Goal: Task Accomplishment & Management: Manage account settings

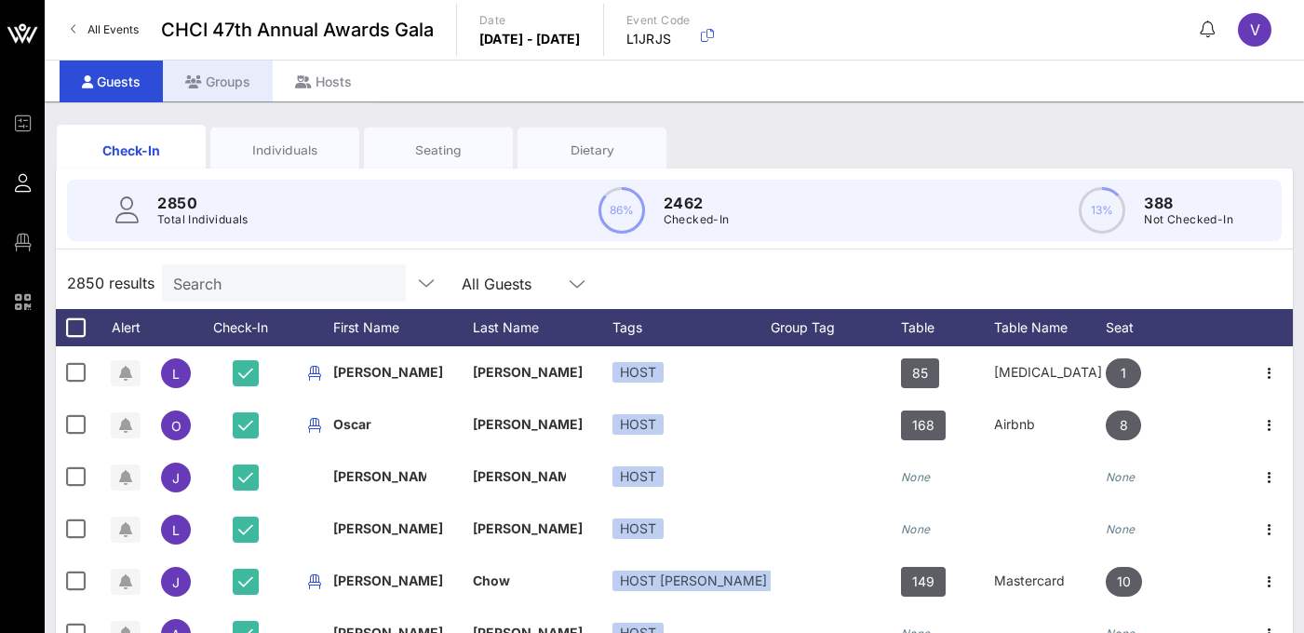
click at [227, 81] on div "Groups" at bounding box center [218, 82] width 110 height 42
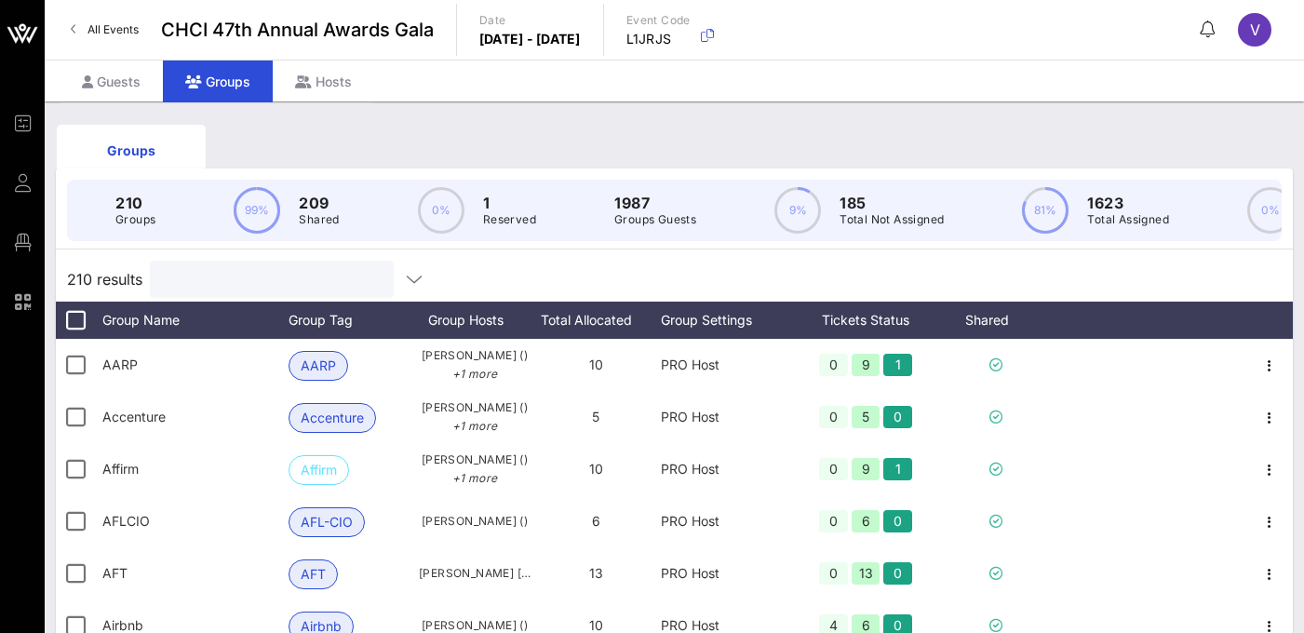
click at [302, 275] on input "text" at bounding box center [270, 279] width 218 height 24
type input "\"
click at [260, 287] on input "text" at bounding box center [270, 279] width 218 height 24
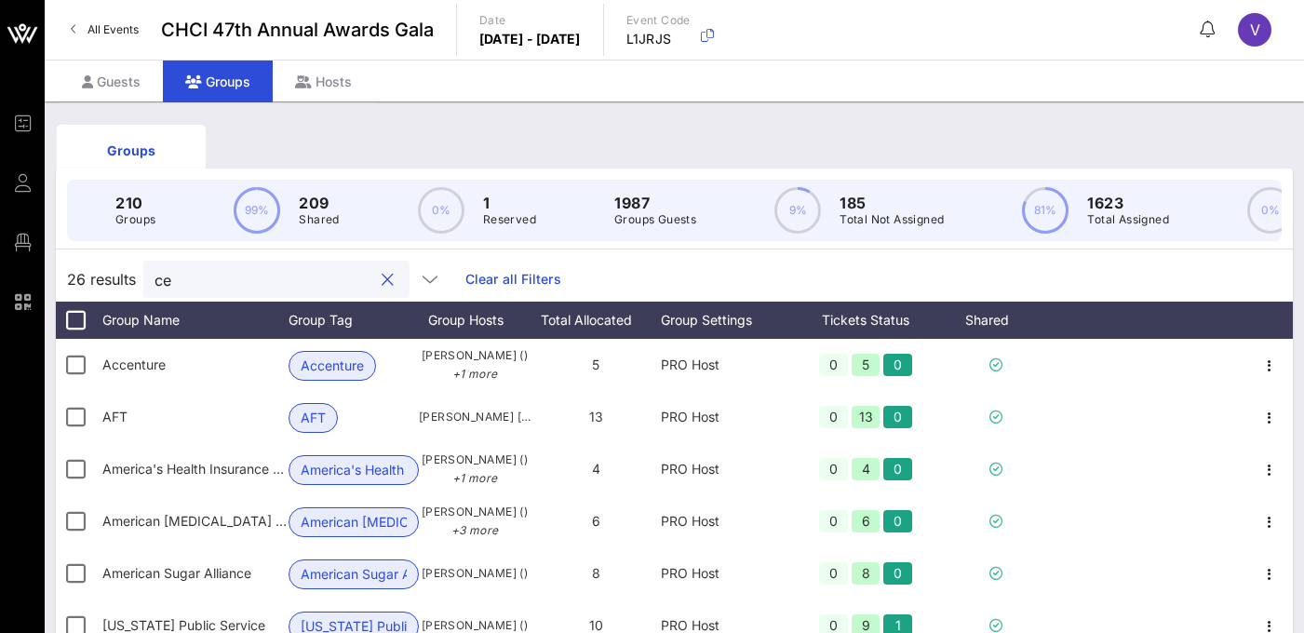
type input "c"
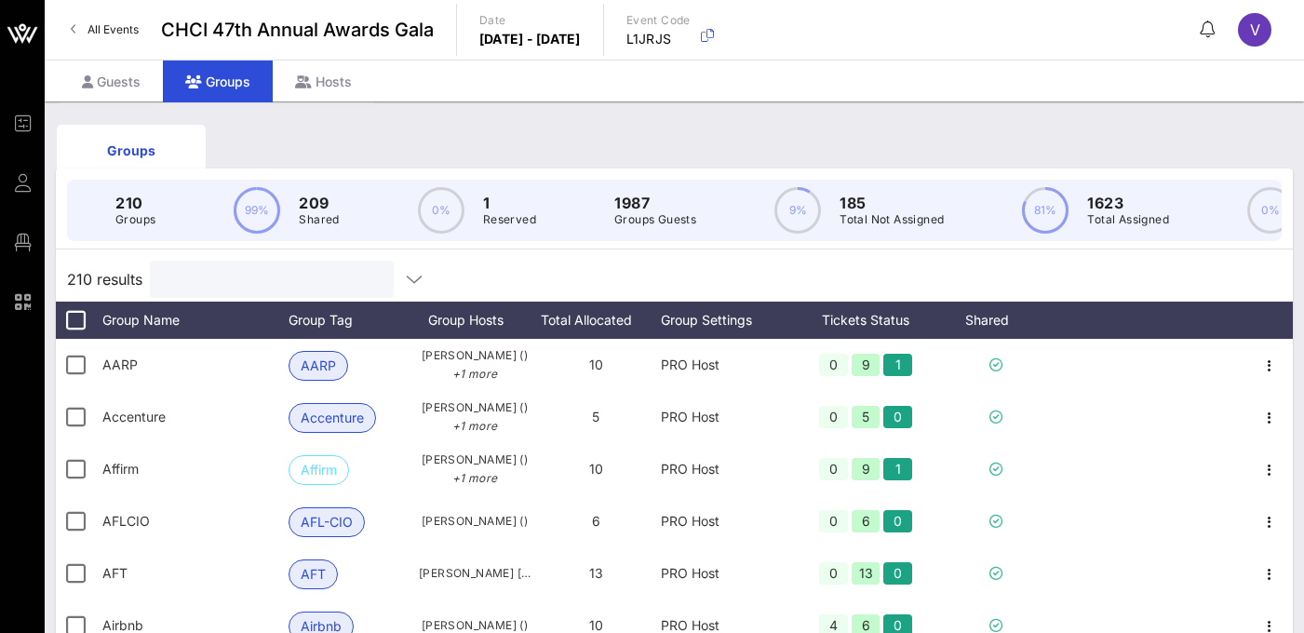
type input "e"
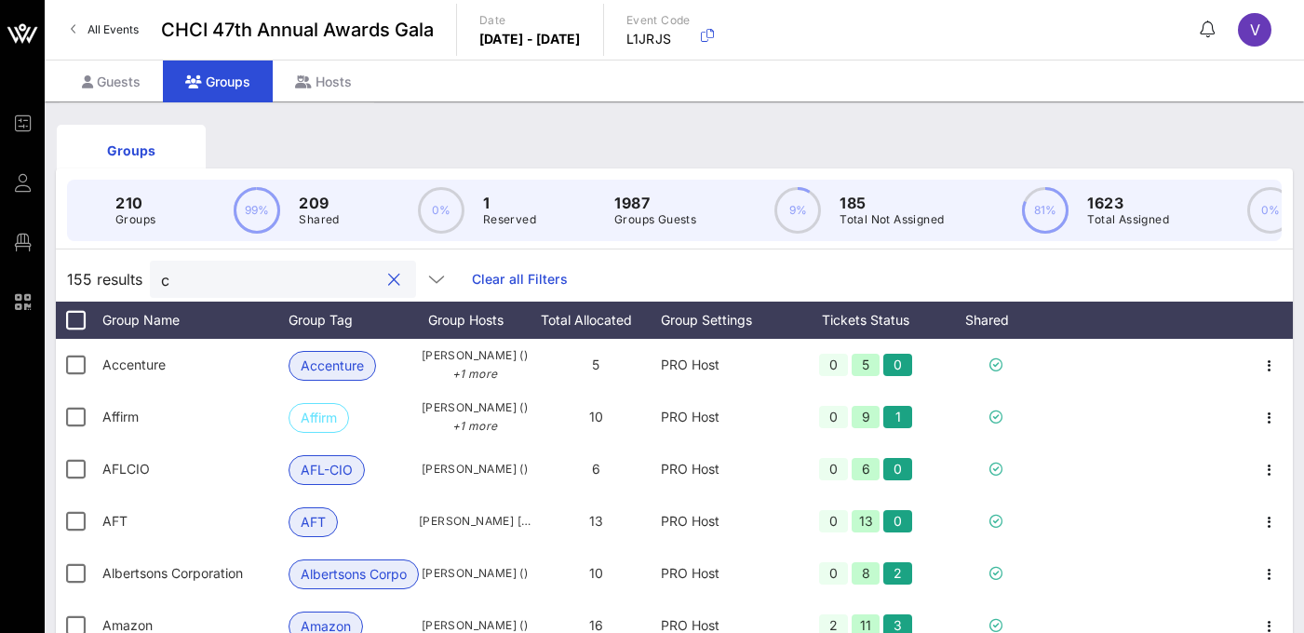
type input "ca"
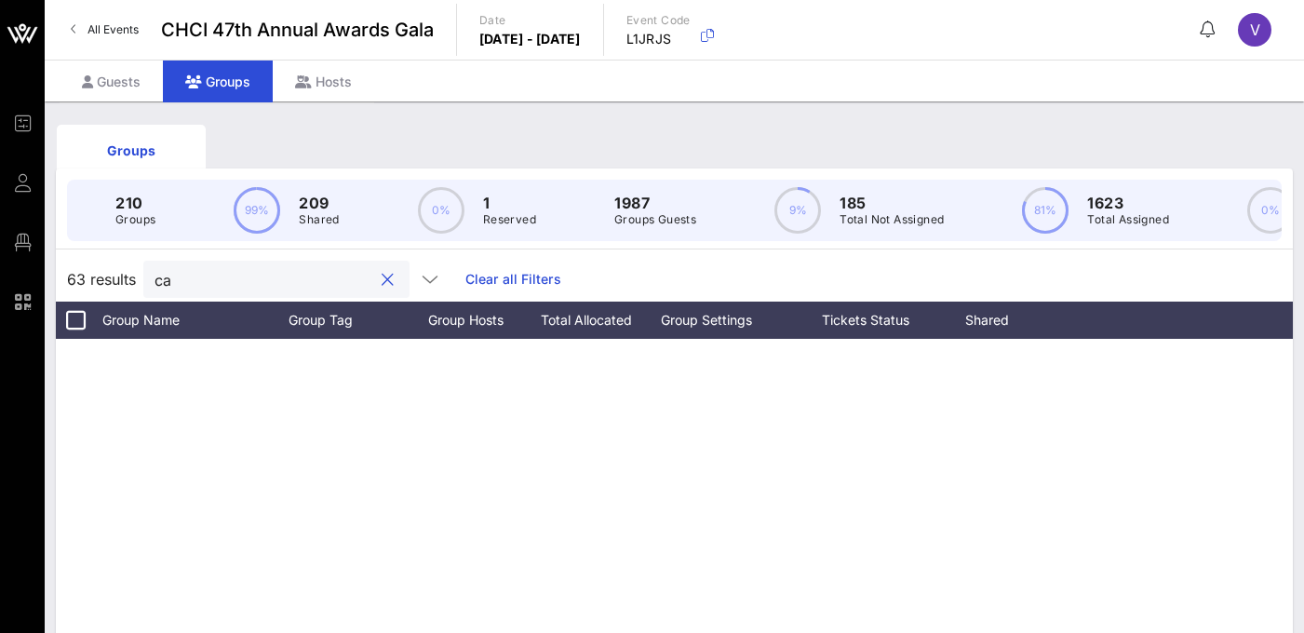
scroll to position [574, 0]
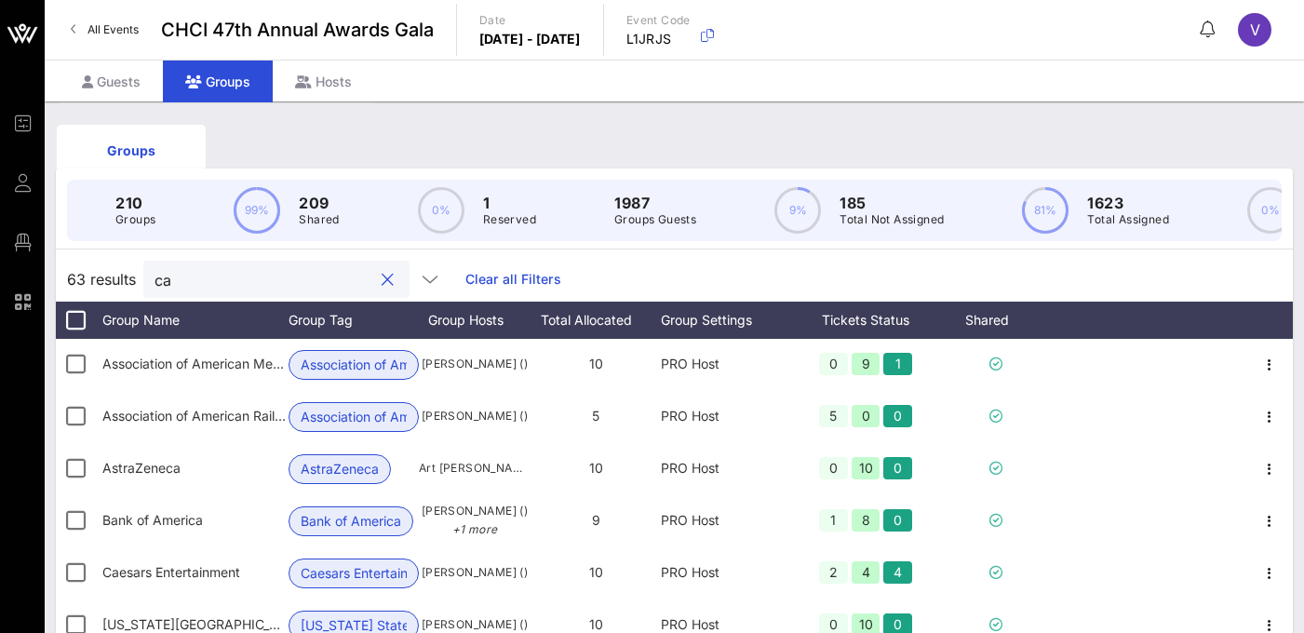
click at [382, 272] on button "clear icon" at bounding box center [388, 280] width 12 height 19
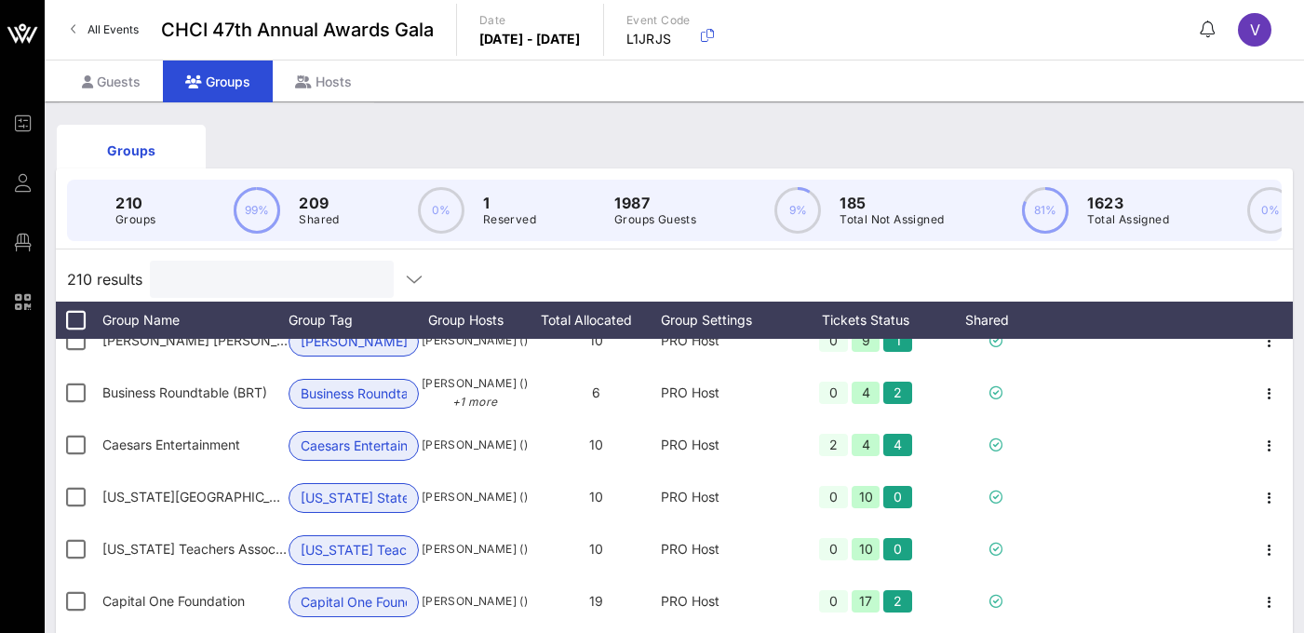
scroll to position [2236, 0]
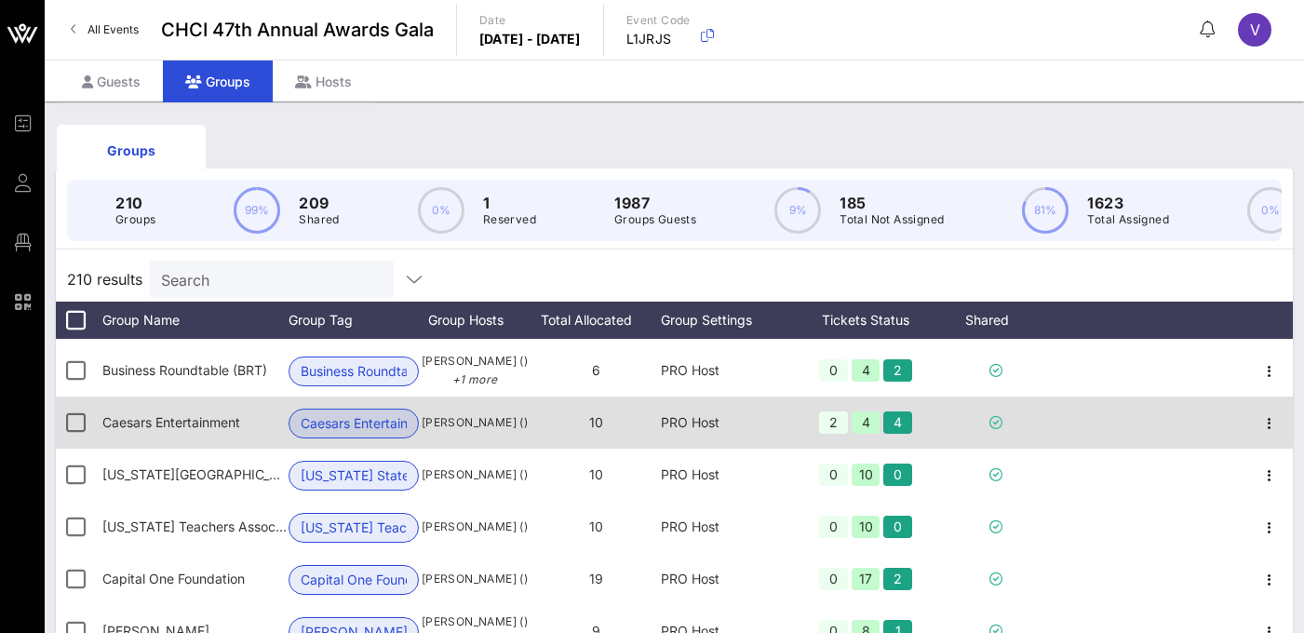
click at [196, 425] on span "Caesars Entertainment" at bounding box center [171, 422] width 138 height 16
click at [355, 436] on span "Caesars Entertain…" at bounding box center [354, 424] width 106 height 28
click at [733, 415] on div "PRO Host" at bounding box center [726, 423] width 130 height 52
click at [1097, 433] on div at bounding box center [1149, 423] width 195 height 52
click at [1261, 425] on icon "button" at bounding box center [1270, 423] width 22 height 22
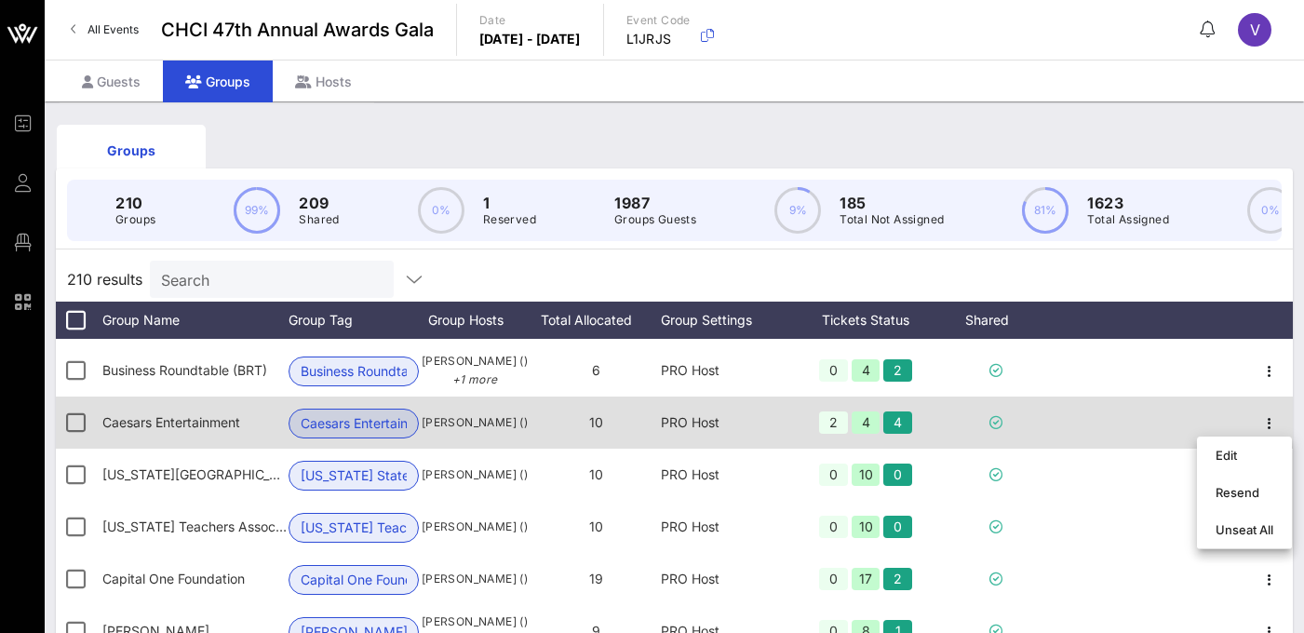
click at [1161, 417] on div at bounding box center [1149, 423] width 195 height 52
click at [397, 412] on span "Caesars Entertain…" at bounding box center [354, 424] width 106 height 28
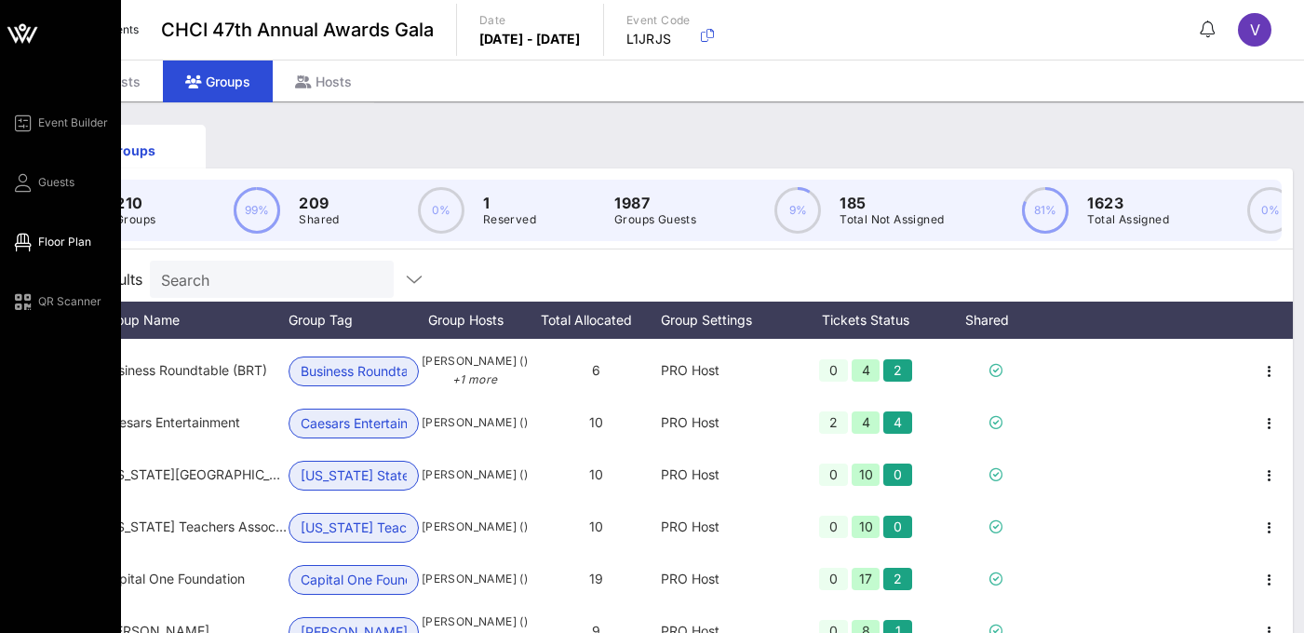
click at [66, 247] on span "Floor Plan" at bounding box center [64, 242] width 53 height 17
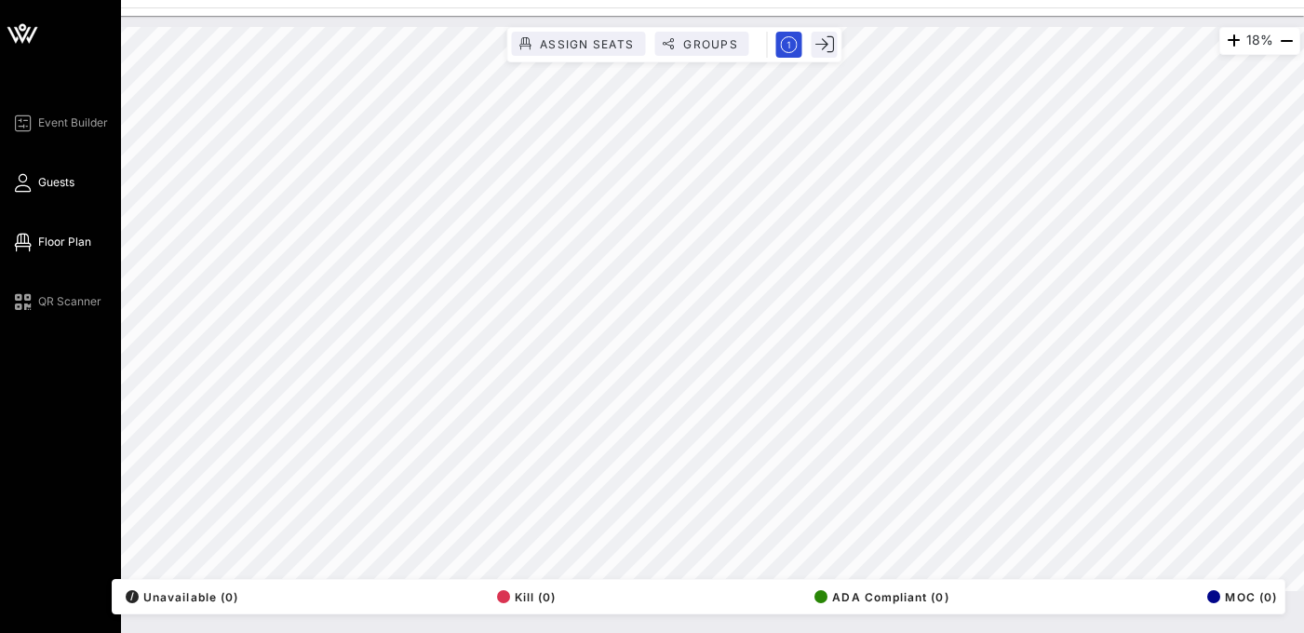
click at [33, 185] on link "Guests" at bounding box center [42, 182] width 63 height 22
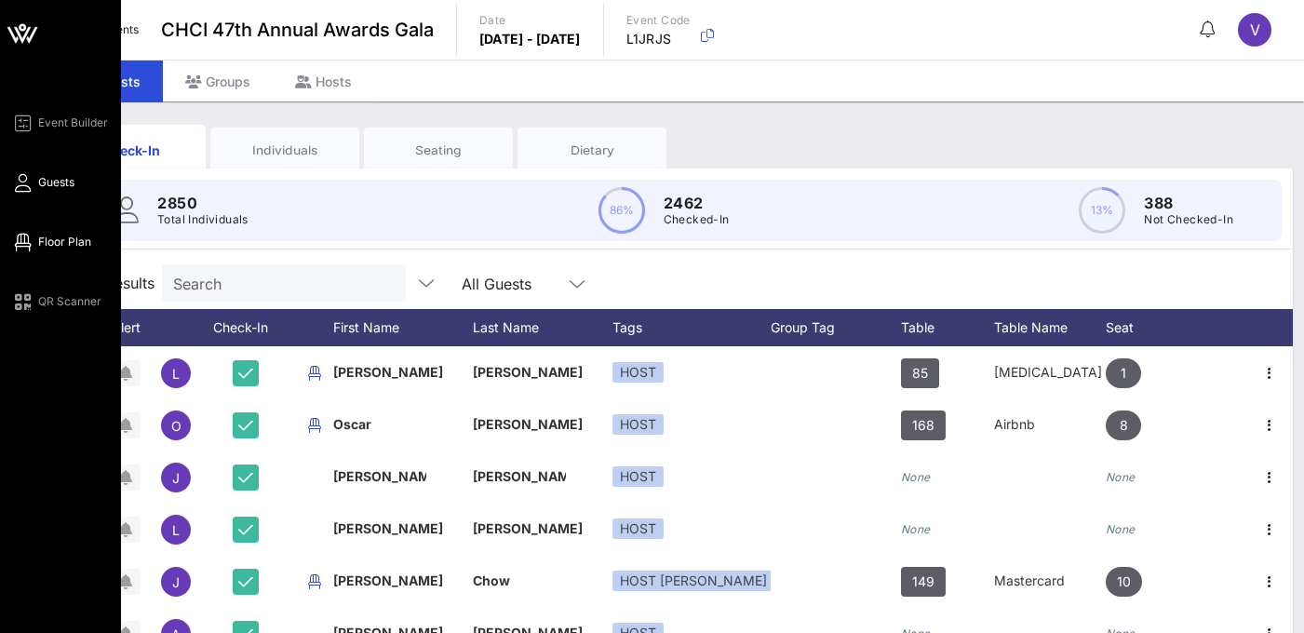
click at [44, 243] on span "Floor Plan" at bounding box center [64, 242] width 53 height 17
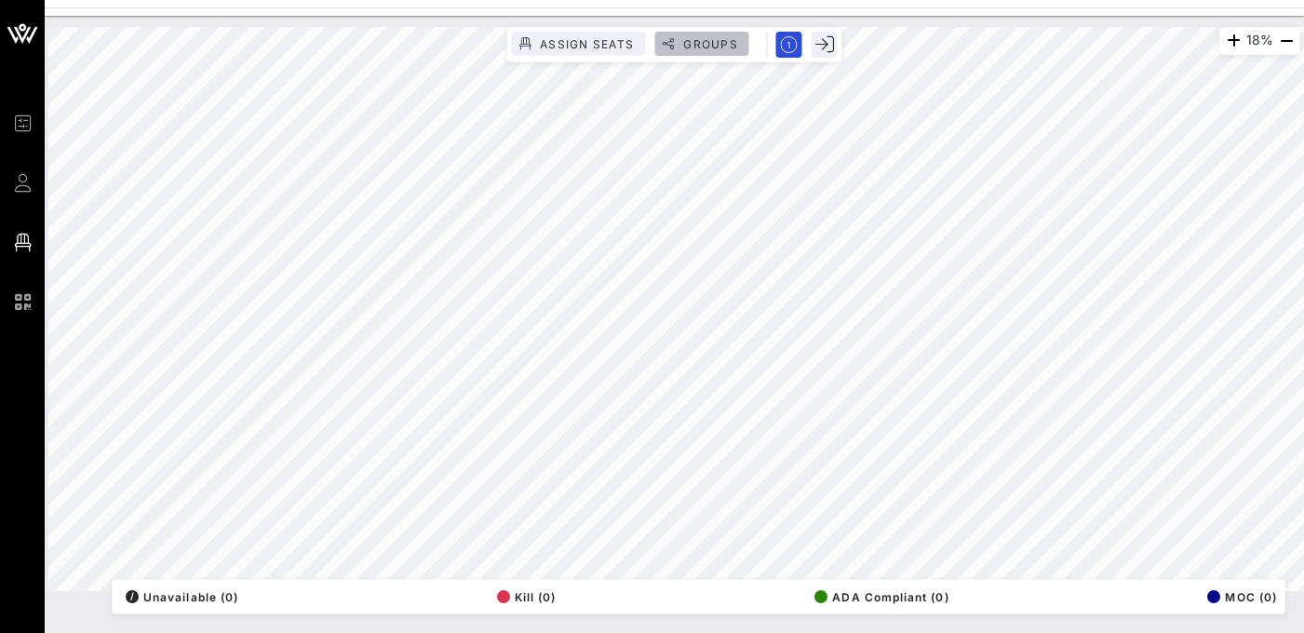
click at [683, 34] on button "Groups" at bounding box center [702, 44] width 95 height 24
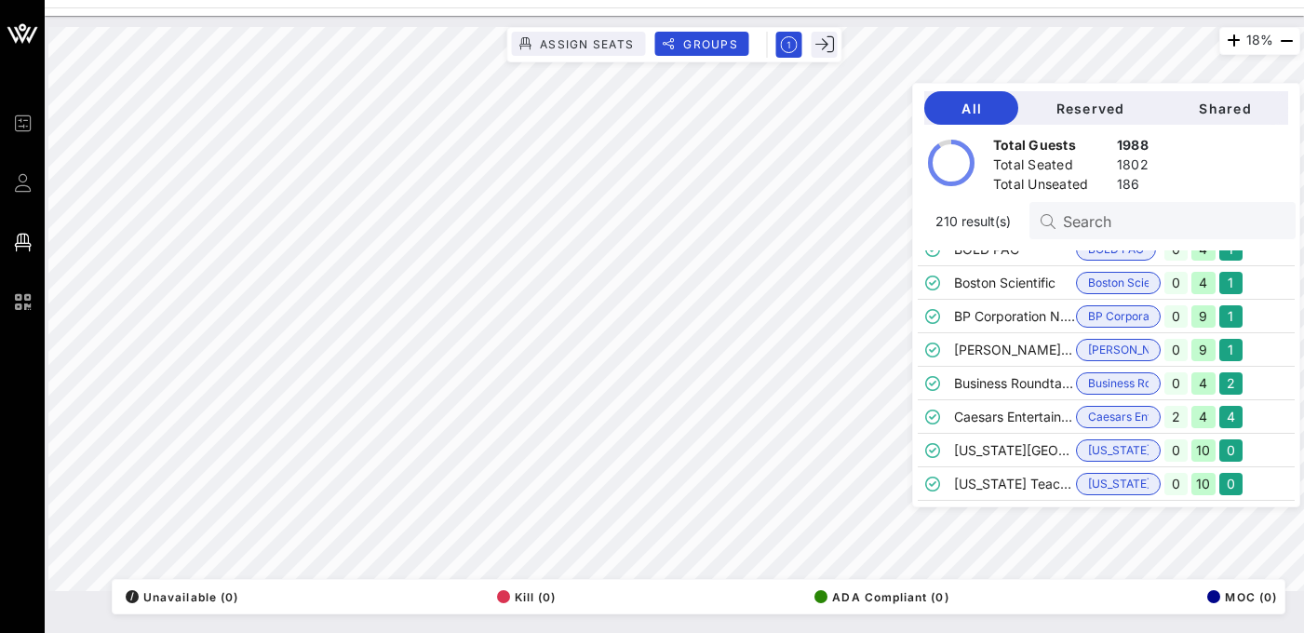
scroll to position [1366, 0]
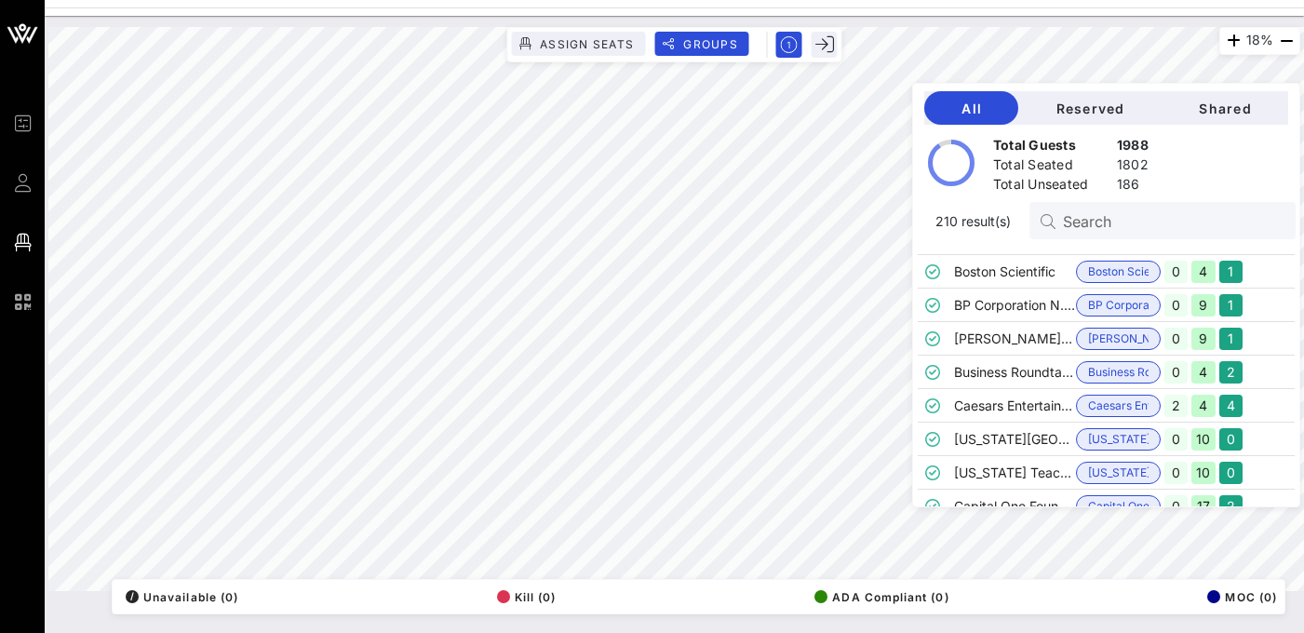
click at [1076, 411] on td "Caesars Entertainment" at bounding box center [1015, 406] width 122 height 34
click at [1129, 401] on span "Caesars Entertain…" at bounding box center [1118, 406] width 61 height 20
click at [1072, 400] on td "Caesars Entertainment" at bounding box center [1015, 406] width 122 height 34
click at [1032, 404] on td "Caesars Entertainment" at bounding box center [1015, 406] width 122 height 34
click at [1132, 408] on span "Caesars Entertain…" at bounding box center [1118, 406] width 61 height 20
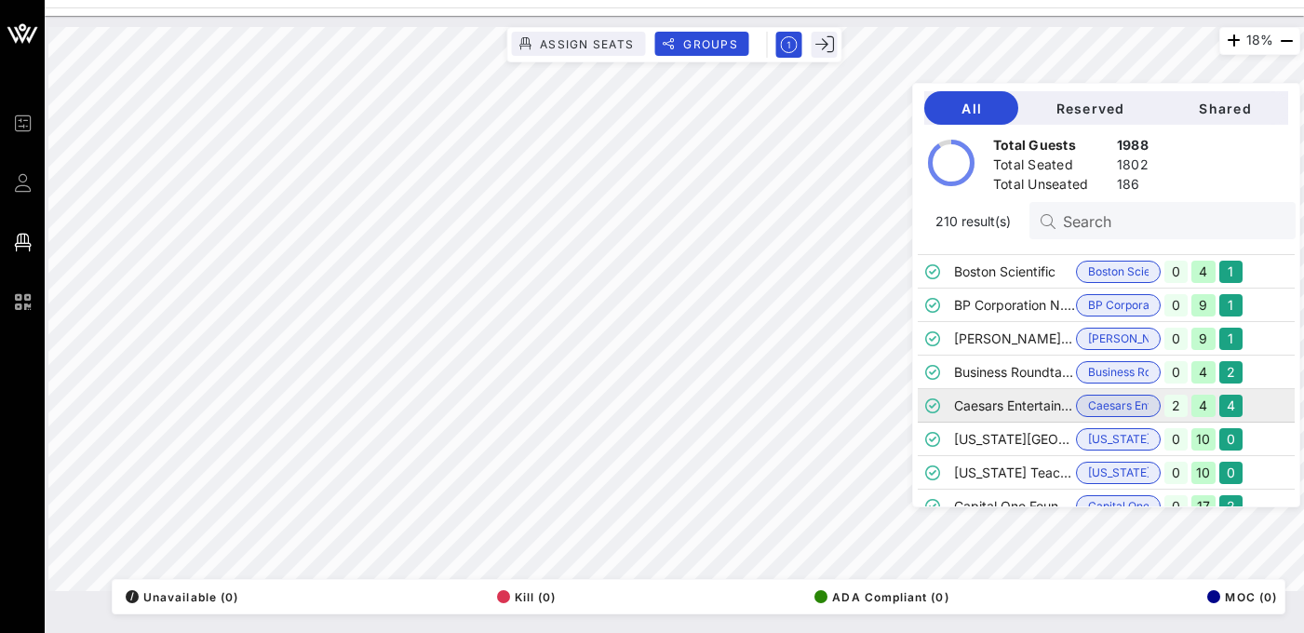
click at [1046, 400] on td "Caesars Entertainment" at bounding box center [1015, 406] width 122 height 34
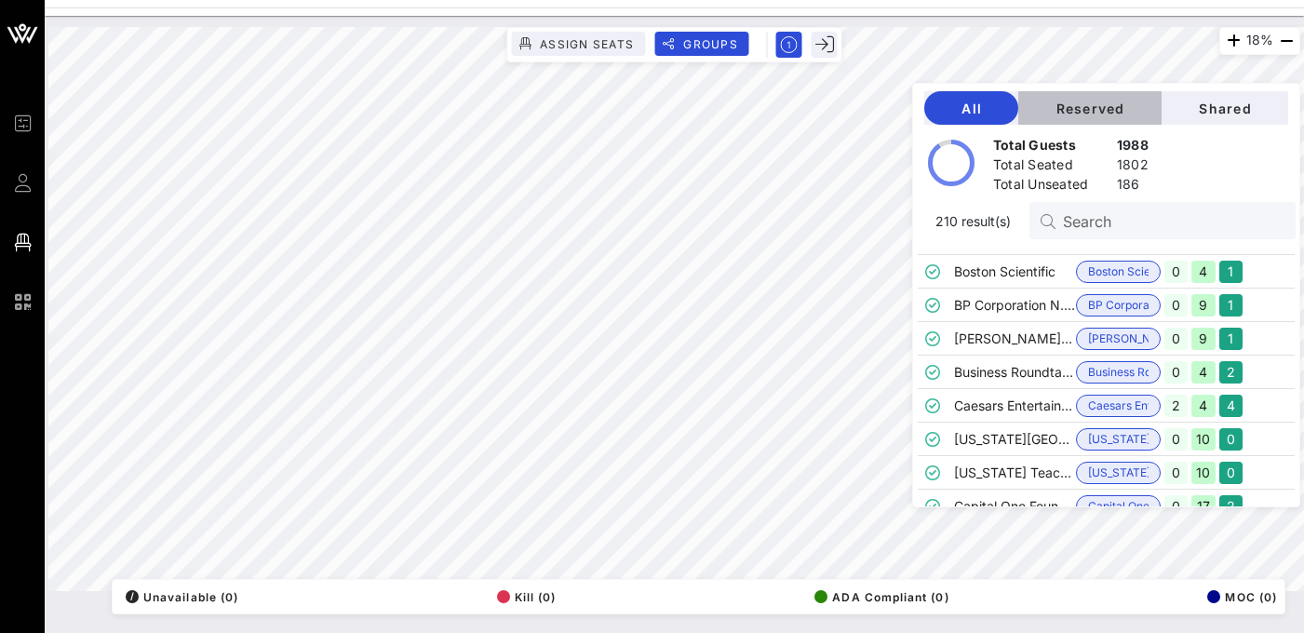
click at [1139, 115] on span "Reserved" at bounding box center [1090, 109] width 114 height 16
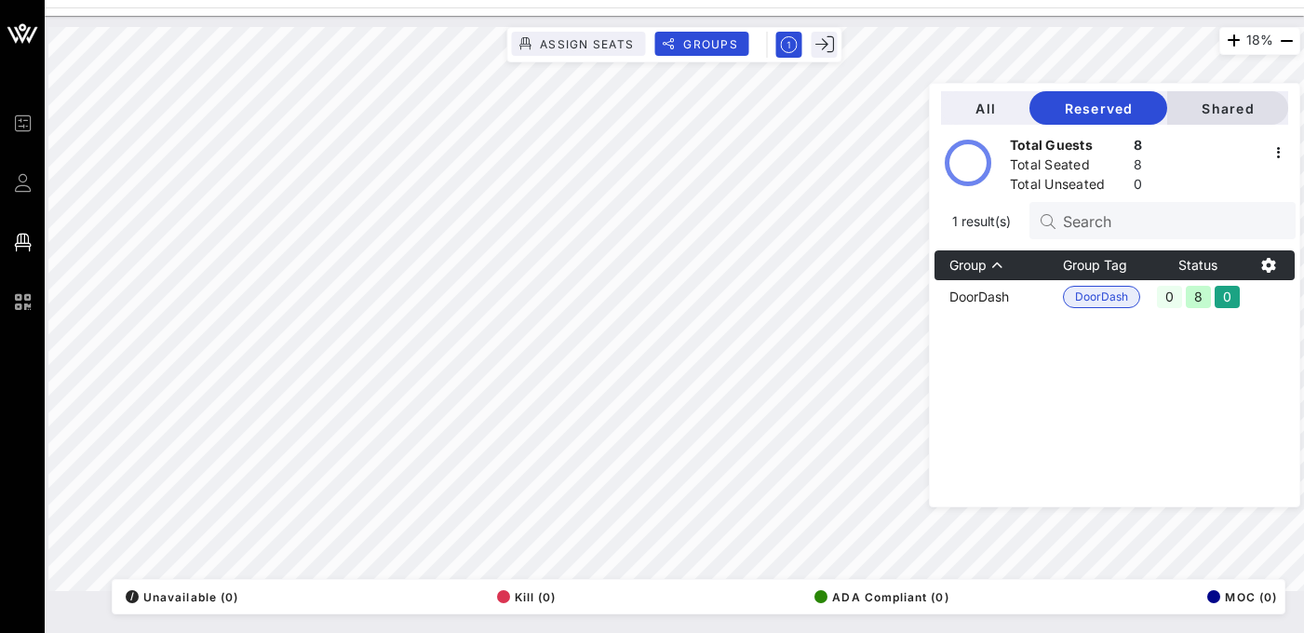
scroll to position [0, 0]
click at [1212, 113] on span "Shared" at bounding box center [1227, 109] width 91 height 16
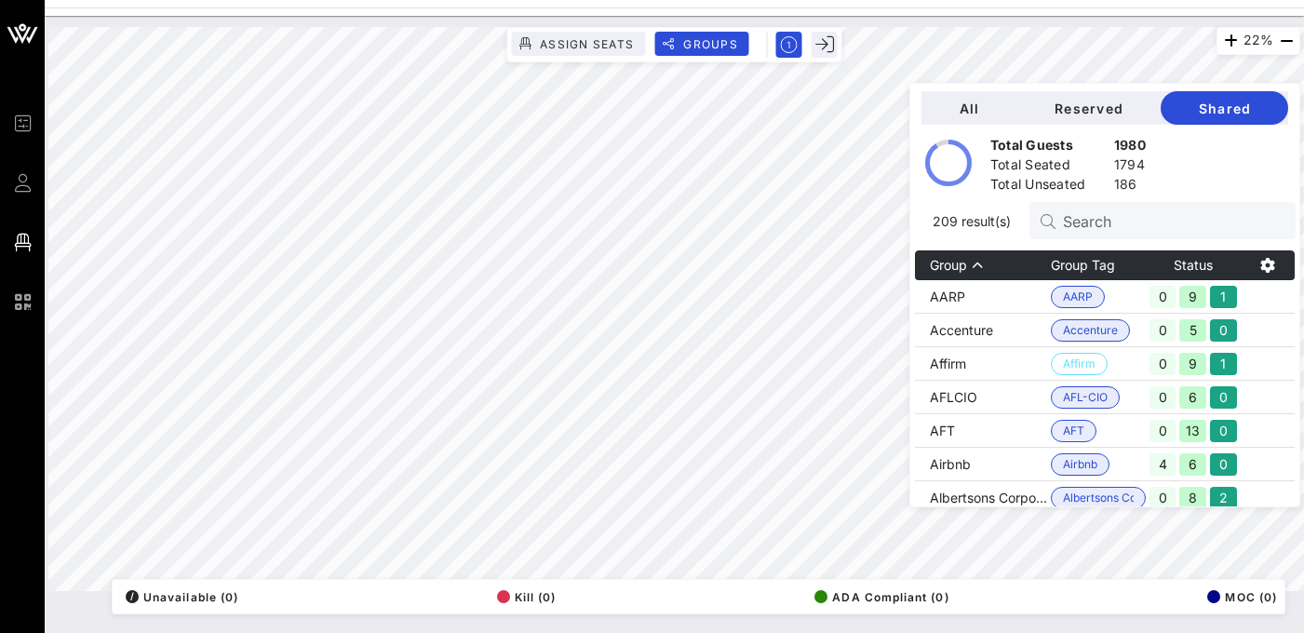
click at [1142, 225] on input "Search" at bounding box center [1172, 221] width 218 height 24
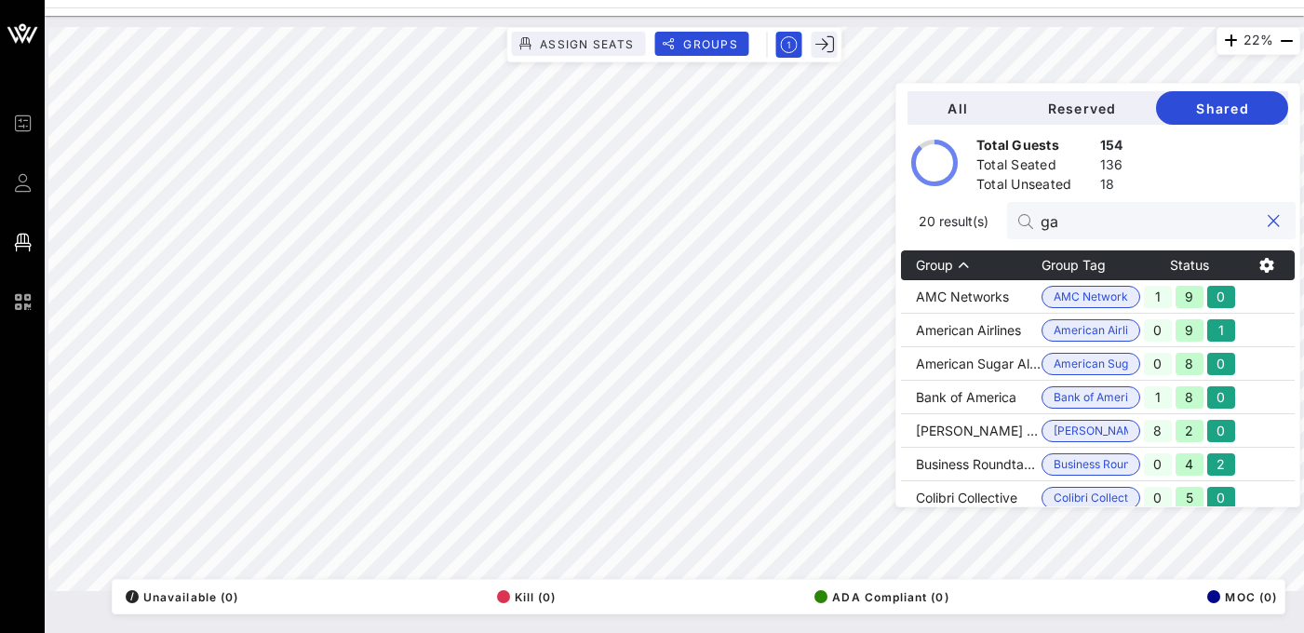
type input "g"
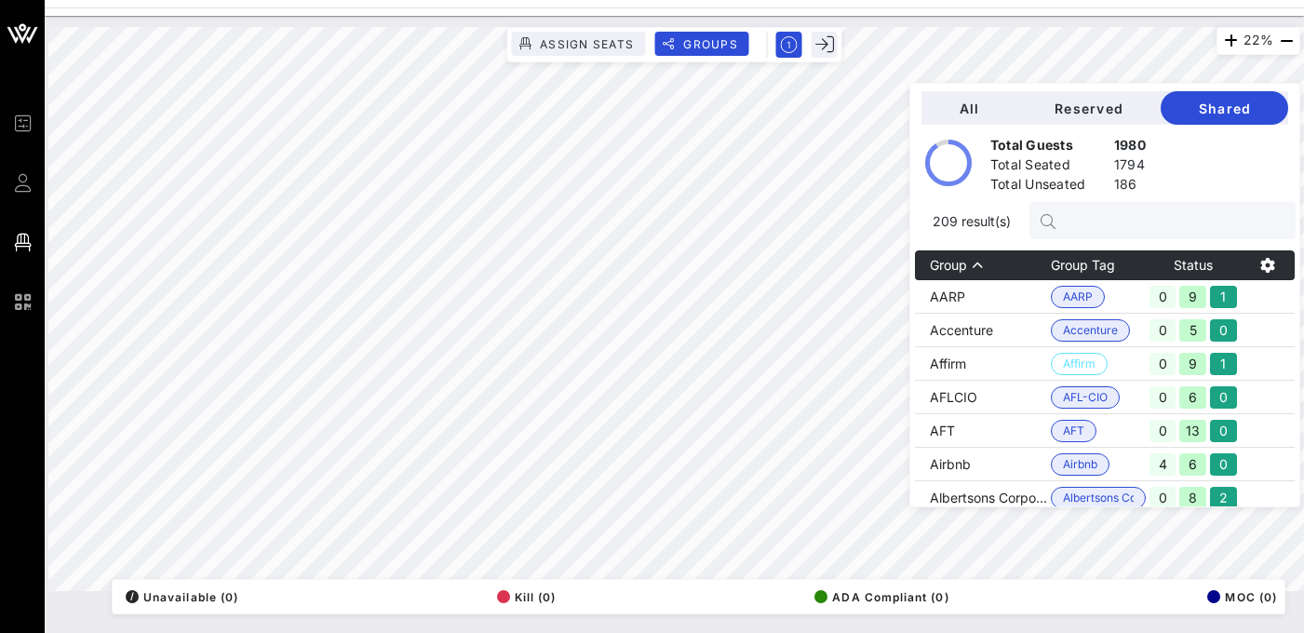
type input "c"
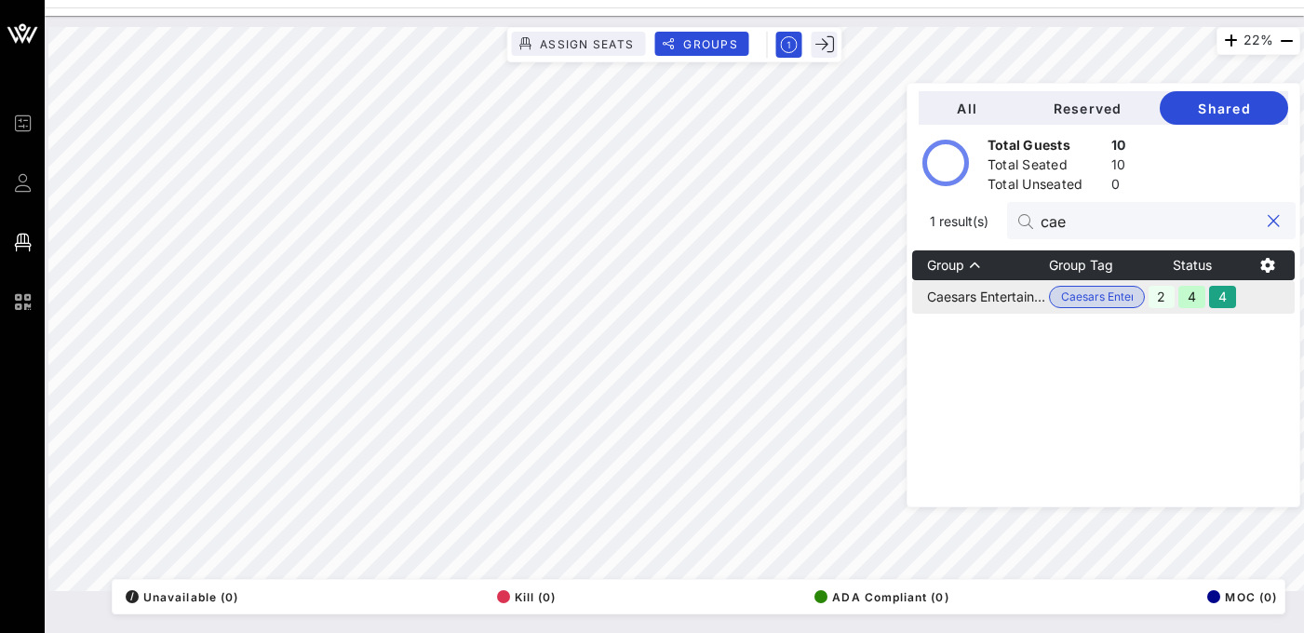
type input "cae"
click at [1125, 298] on span "Caesars Entertain…" at bounding box center [1097, 297] width 72 height 20
click at [1086, 374] on div "22% Assign Seats Groups Exit All Reserved Shared Total Guests 10 Total Seated 1…" at bounding box center [674, 309] width 1252 height 564
click at [1221, 42] on icon "button" at bounding box center [1231, 41] width 22 height 22
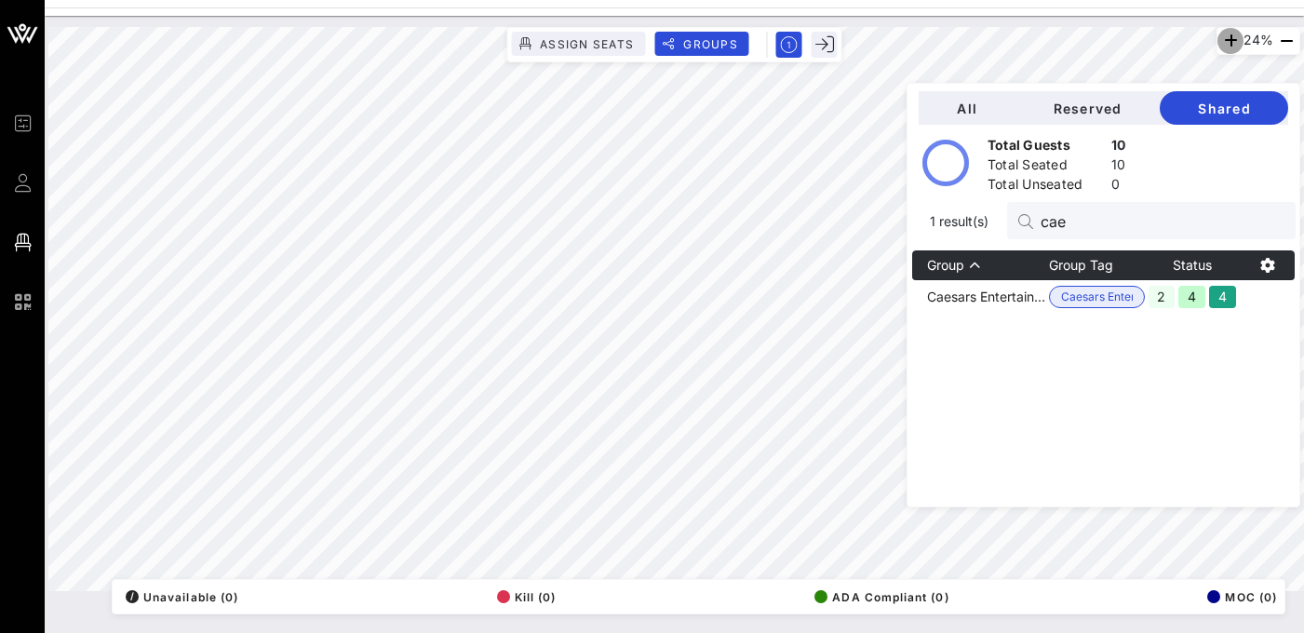
click at [1221, 42] on icon "button" at bounding box center [1231, 41] width 22 height 22
click at [1221, 41] on icon "button" at bounding box center [1231, 41] width 22 height 22
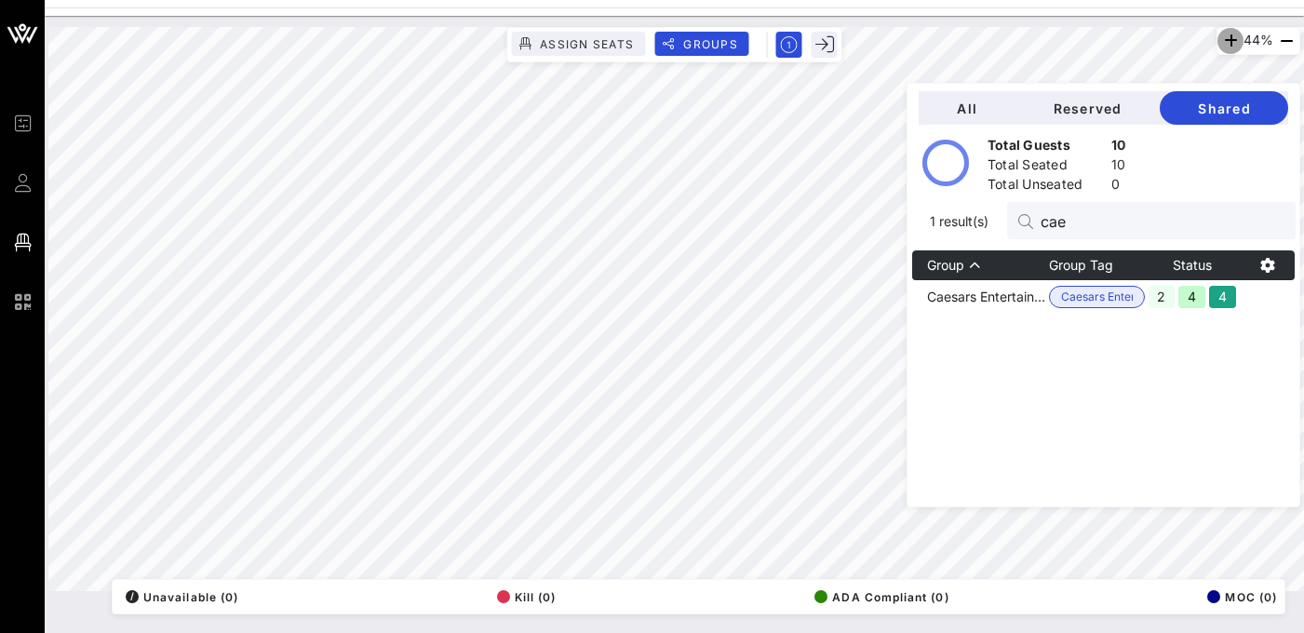
click at [1221, 36] on icon "button" at bounding box center [1231, 41] width 22 height 22
click at [1034, 185] on div "53% Assign Seats Groups Exit All Reserved Shared Total Guests 10 Total Seated 1…" at bounding box center [674, 309] width 1252 height 564
click at [1226, 35] on icon "button" at bounding box center [1232, 41] width 22 height 22
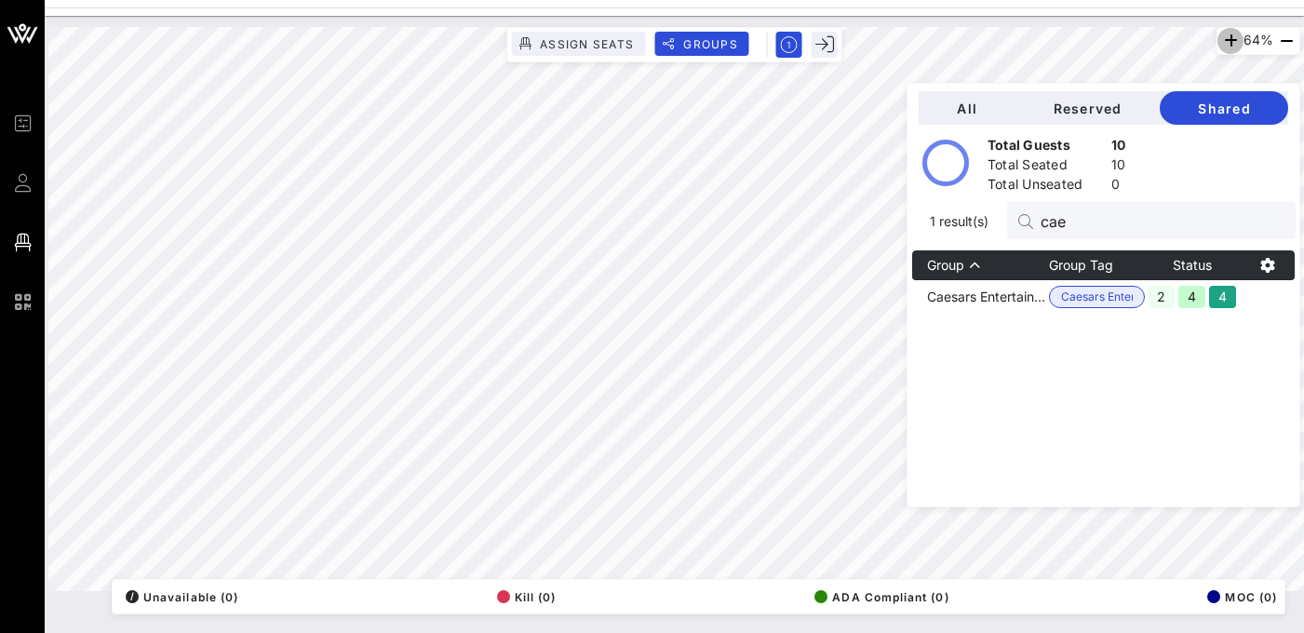
click at [1226, 35] on icon "button" at bounding box center [1231, 41] width 22 height 22
